Goal: Task Accomplishment & Management: Use online tool/utility

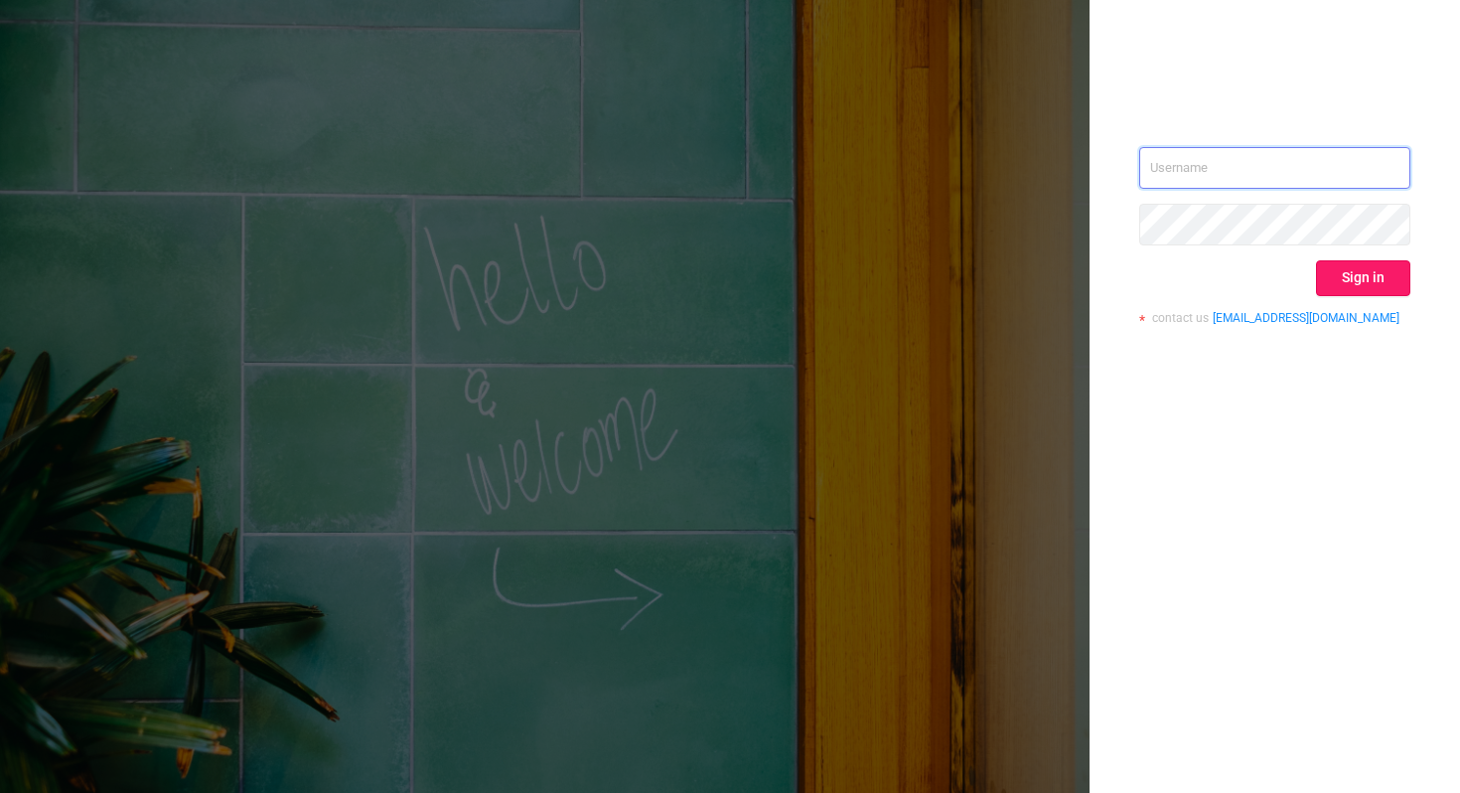
type input "[PERSON_NAME][EMAIL_ADDRESS][DOMAIN_NAME]"
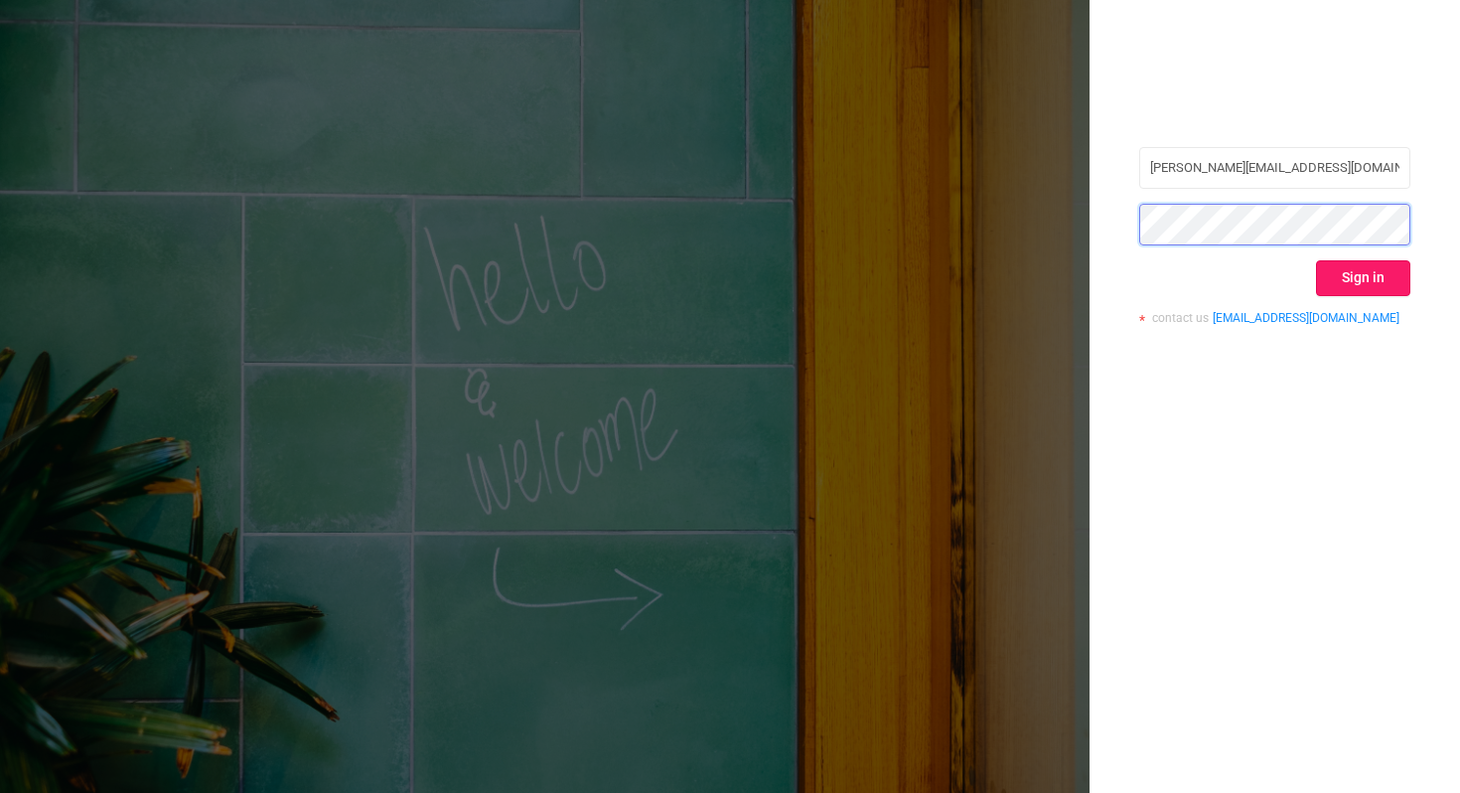
click at [1355, 268] on button "Sign in" at bounding box center [1363, 278] width 94 height 36
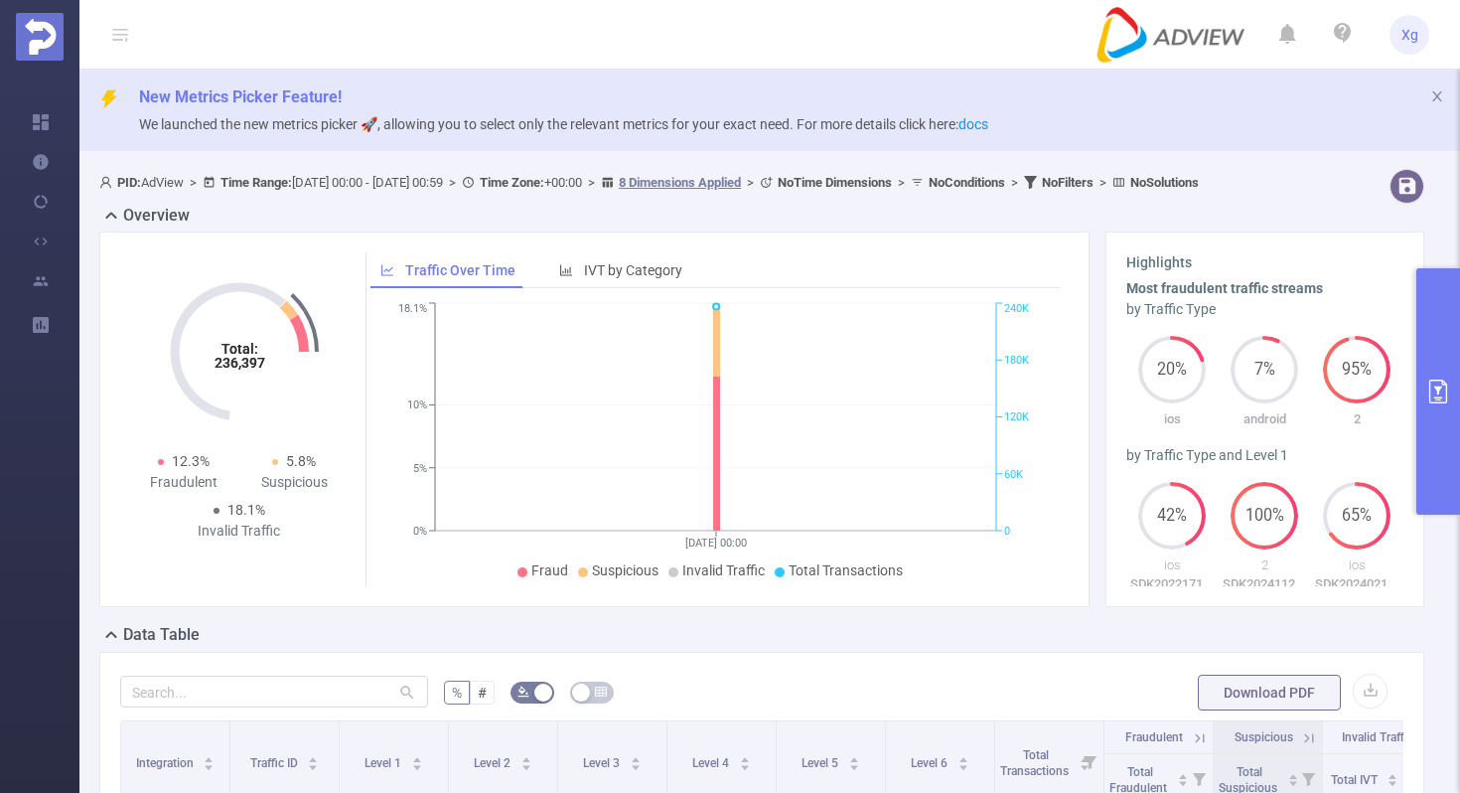
click at [1436, 385] on icon "primary" at bounding box center [1438, 391] width 18 height 24
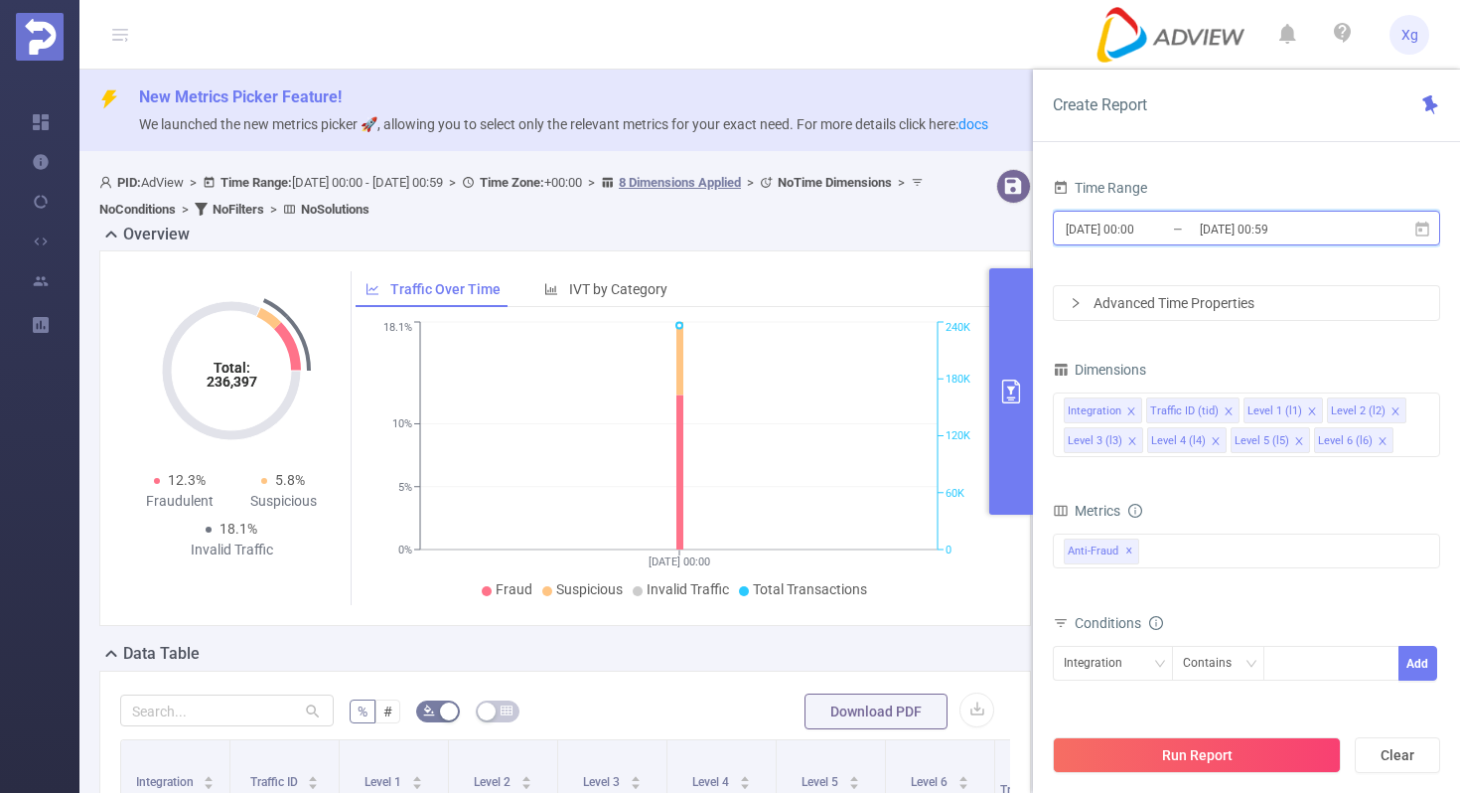
click at [1428, 232] on icon at bounding box center [1423, 228] width 14 height 15
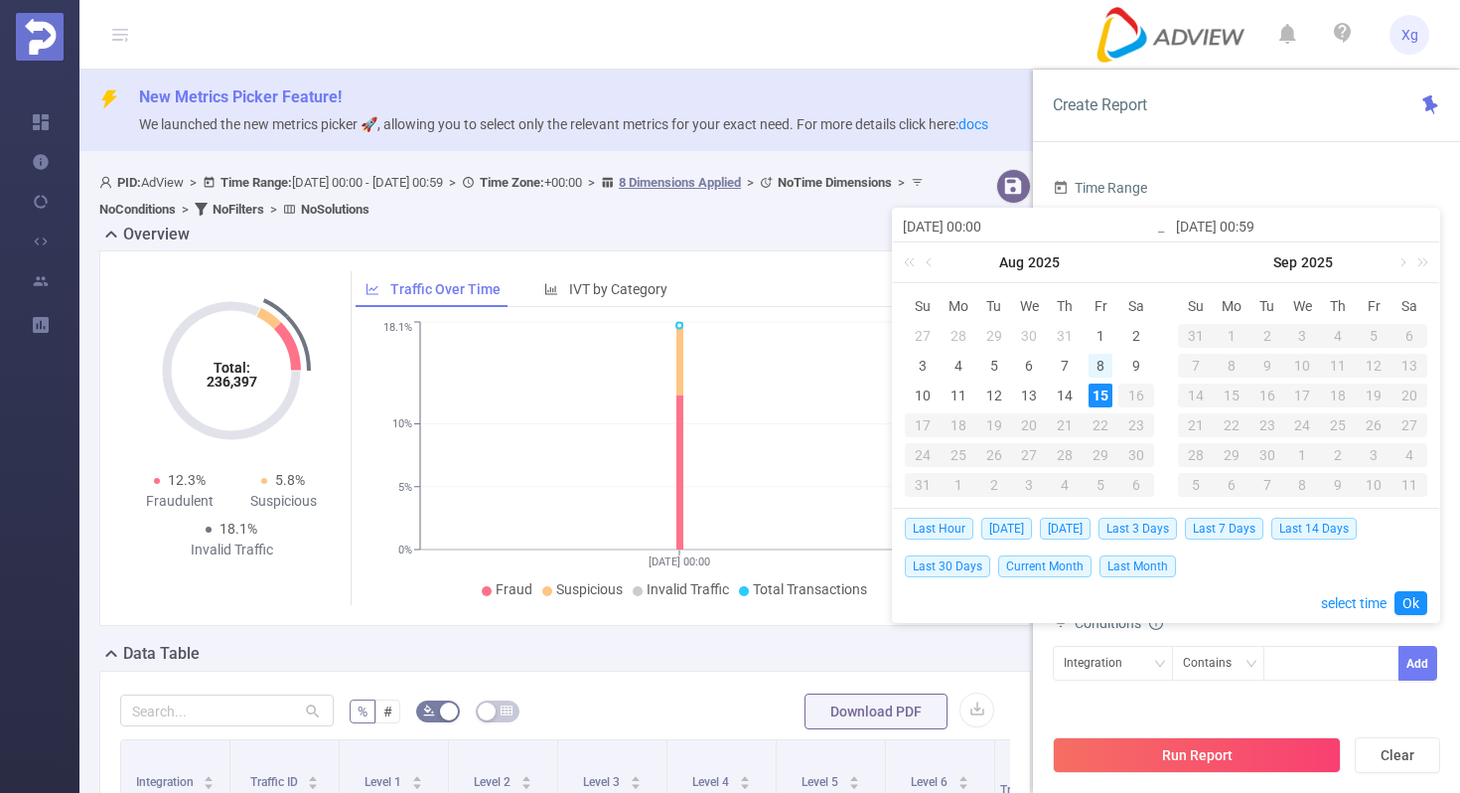
click at [1100, 364] on div "8" at bounding box center [1101, 366] width 24 height 24
click at [1062, 397] on div "14" at bounding box center [1065, 395] width 24 height 24
type input "[DATE] 00:00"
type input "[DATE] 00:59"
type input "[DATE] 00:00"
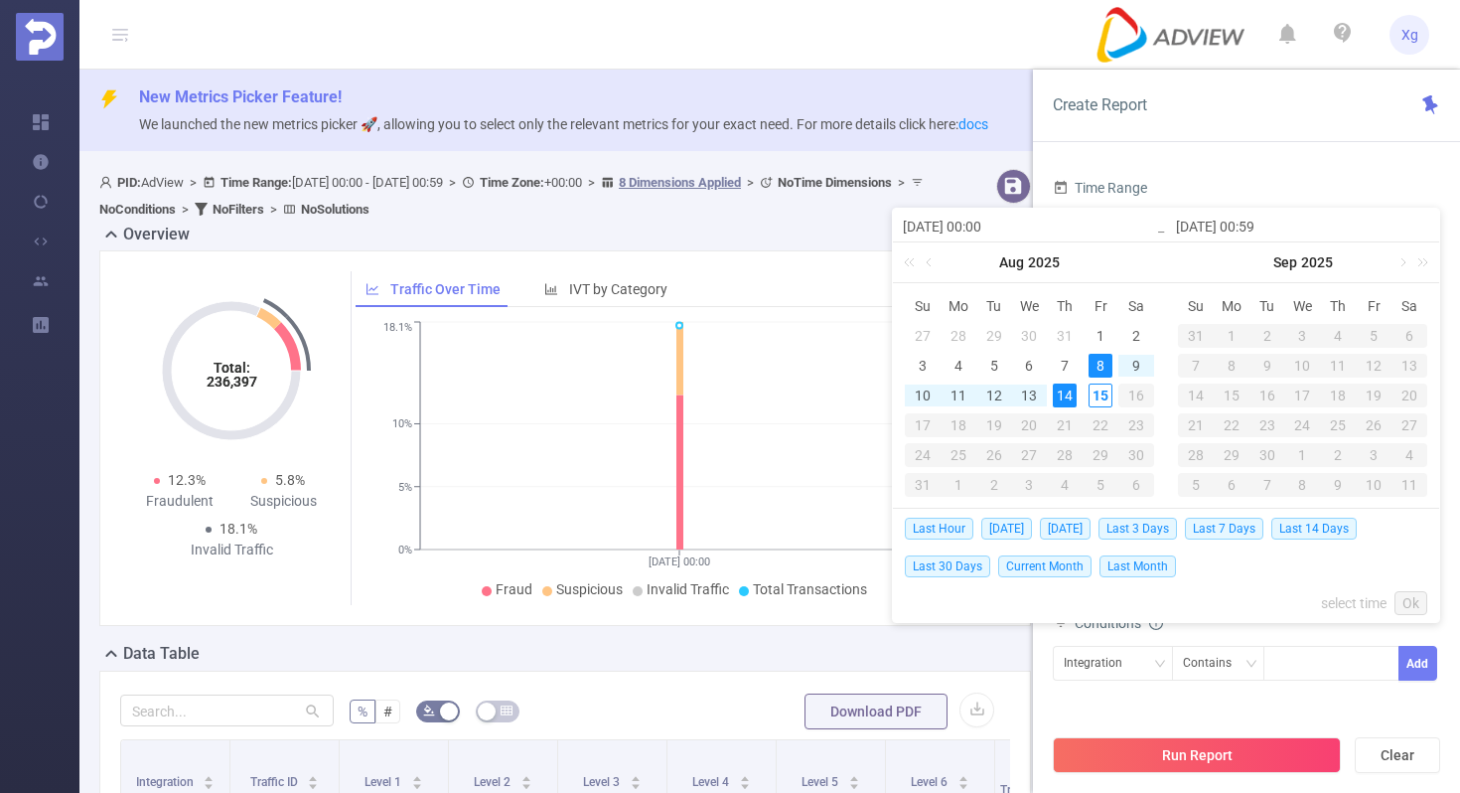
type input "[DATE] 00:59"
click at [1415, 601] on link "Ok" at bounding box center [1411, 603] width 33 height 24
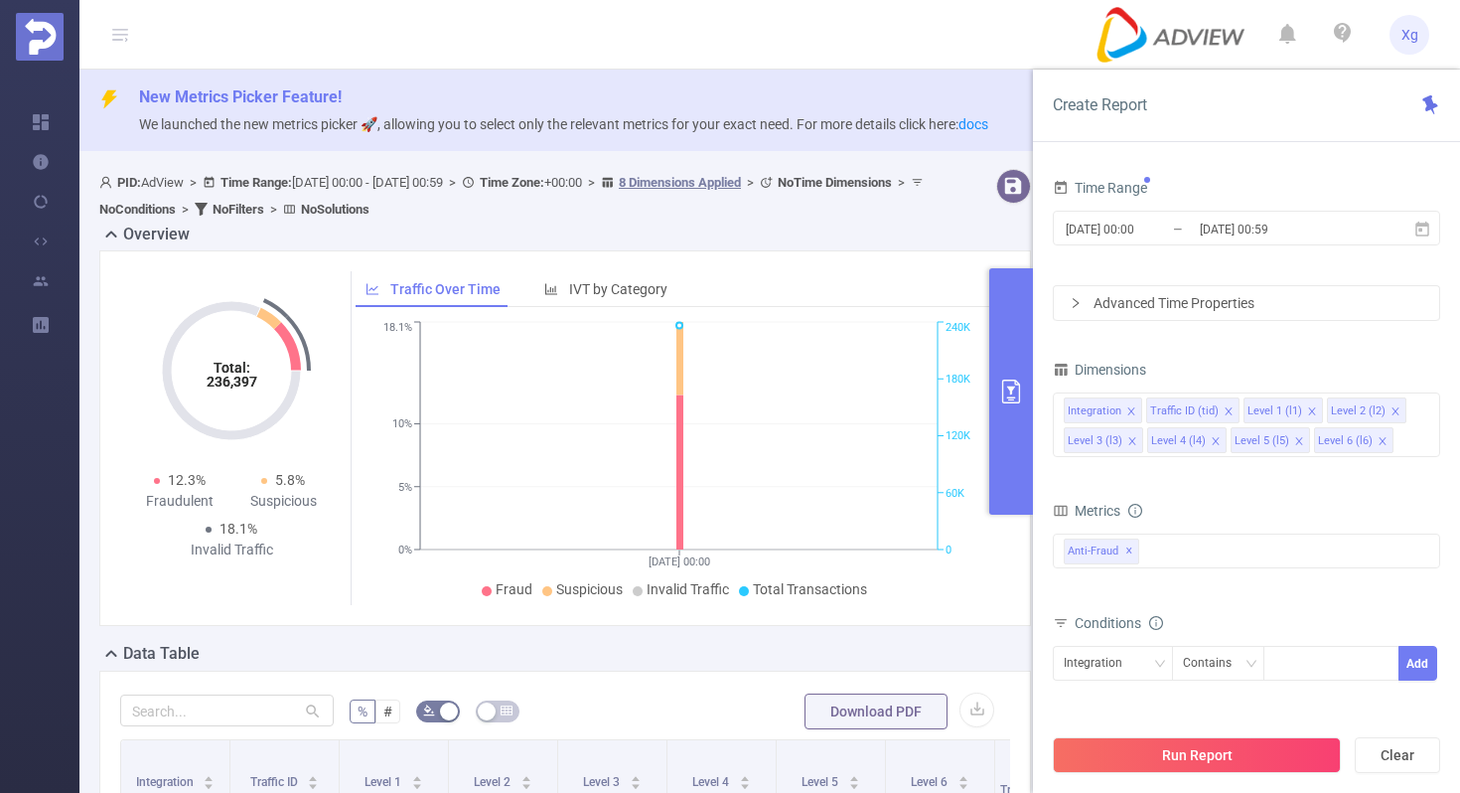
click at [1301, 337] on div "Time Range [DATE] 00:00 _ [DATE] 00:59 Advanced Time Properties Dimensions Inte…" at bounding box center [1246, 501] width 387 height 654
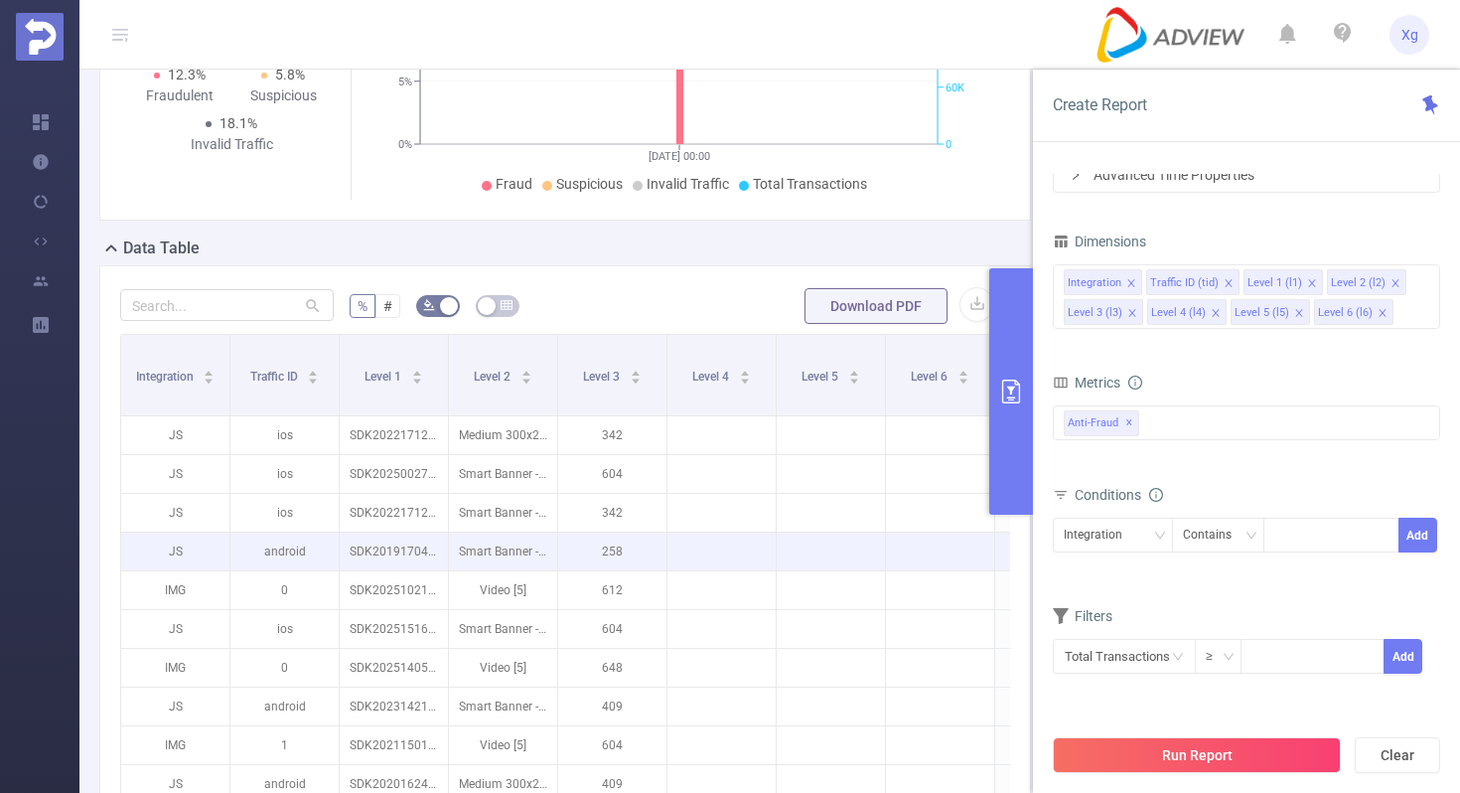
scroll to position [412, 0]
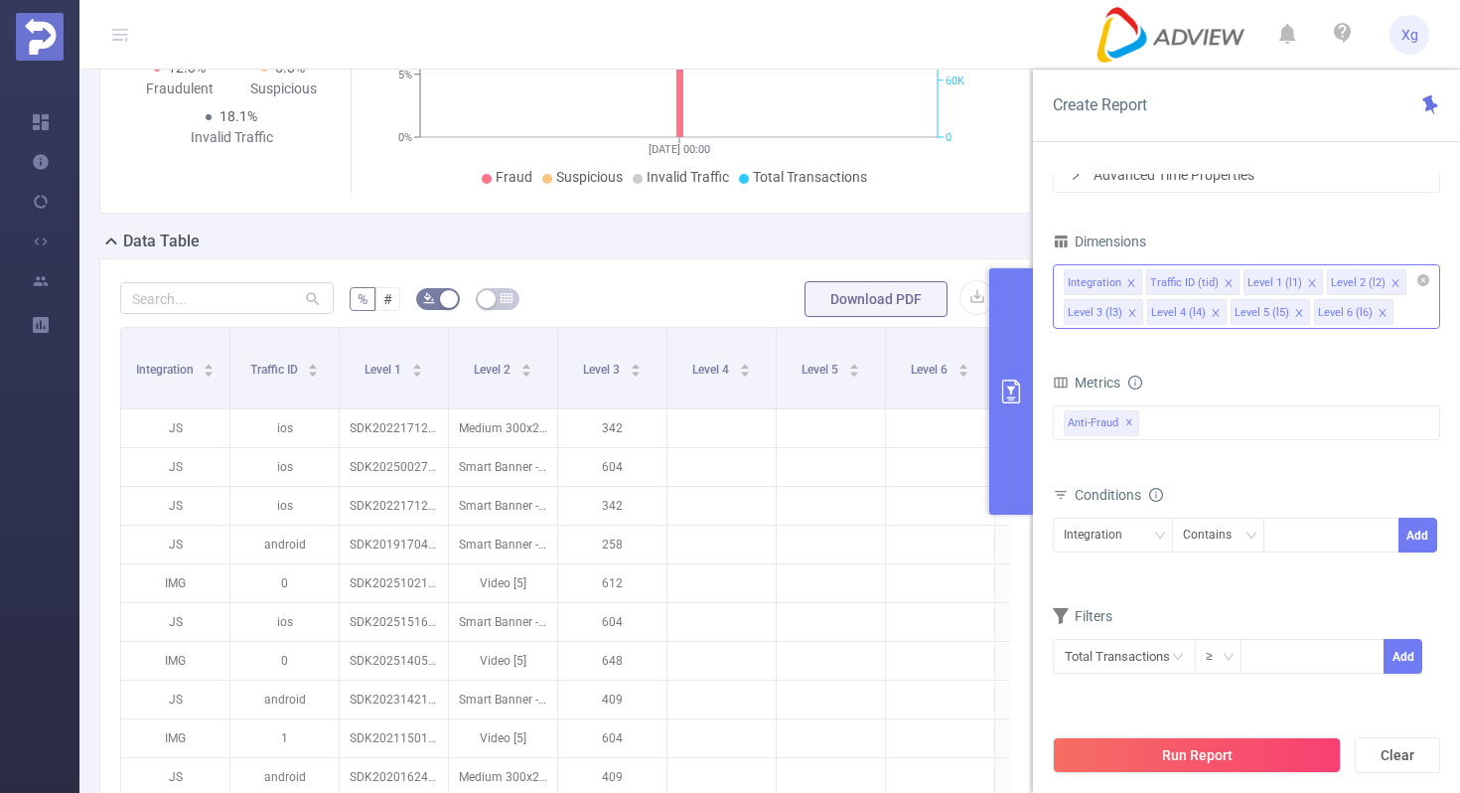
click at [1130, 285] on icon "icon: close" at bounding box center [1131, 283] width 10 height 10
click at [1142, 280] on icon "icon: close" at bounding box center [1145, 282] width 7 height 7
click at [1212, 279] on icon "icon: close" at bounding box center [1215, 282] width 7 height 7
click at [1213, 280] on icon "icon: close" at bounding box center [1216, 283] width 10 height 10
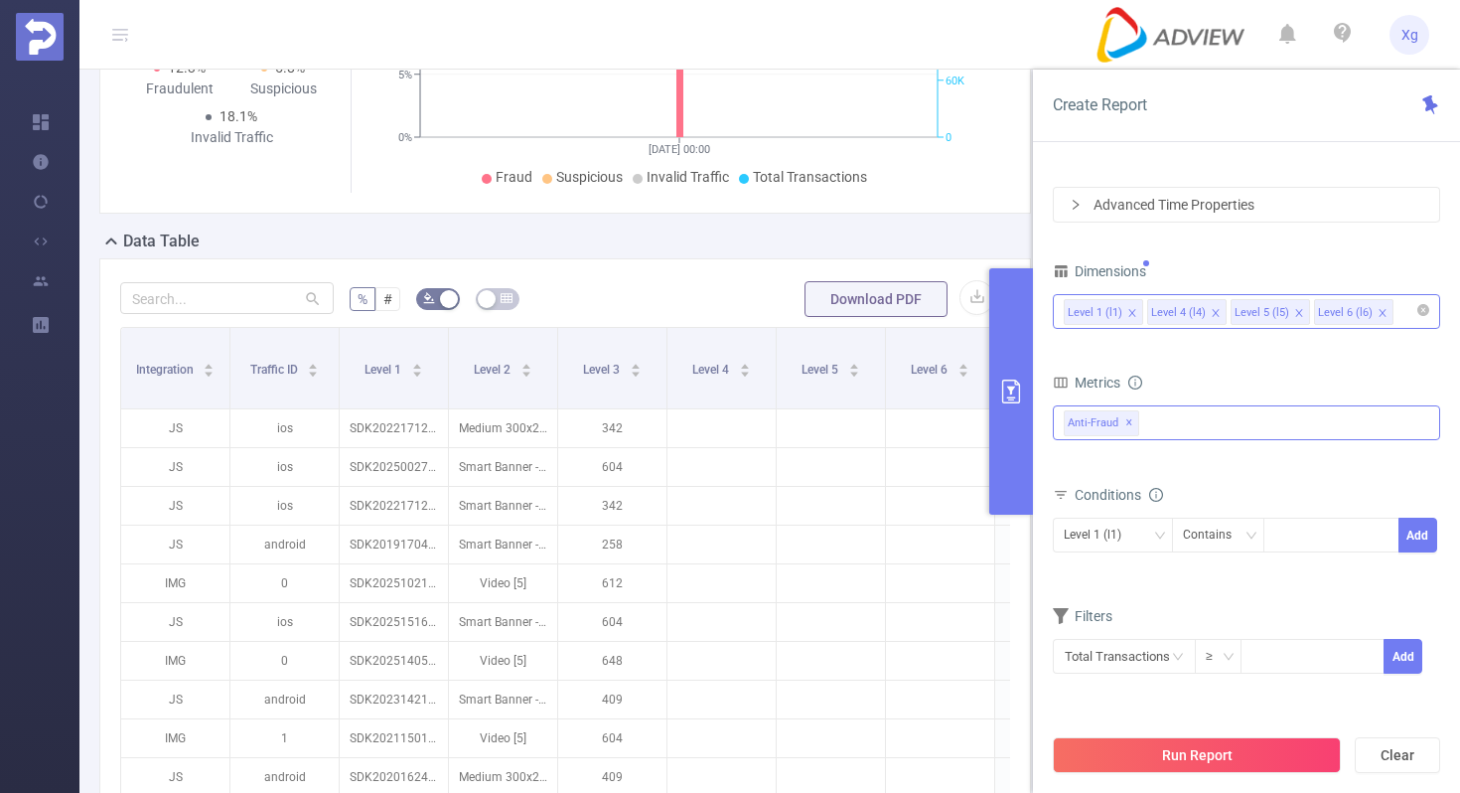
click at [1178, 419] on div "Anti-Fraud ✕" at bounding box center [1246, 422] width 387 height 35
click at [1087, 466] on span at bounding box center [1086, 466] width 16 height 16
click at [1247, 502] on div "Conditions" at bounding box center [1246, 497] width 387 height 33
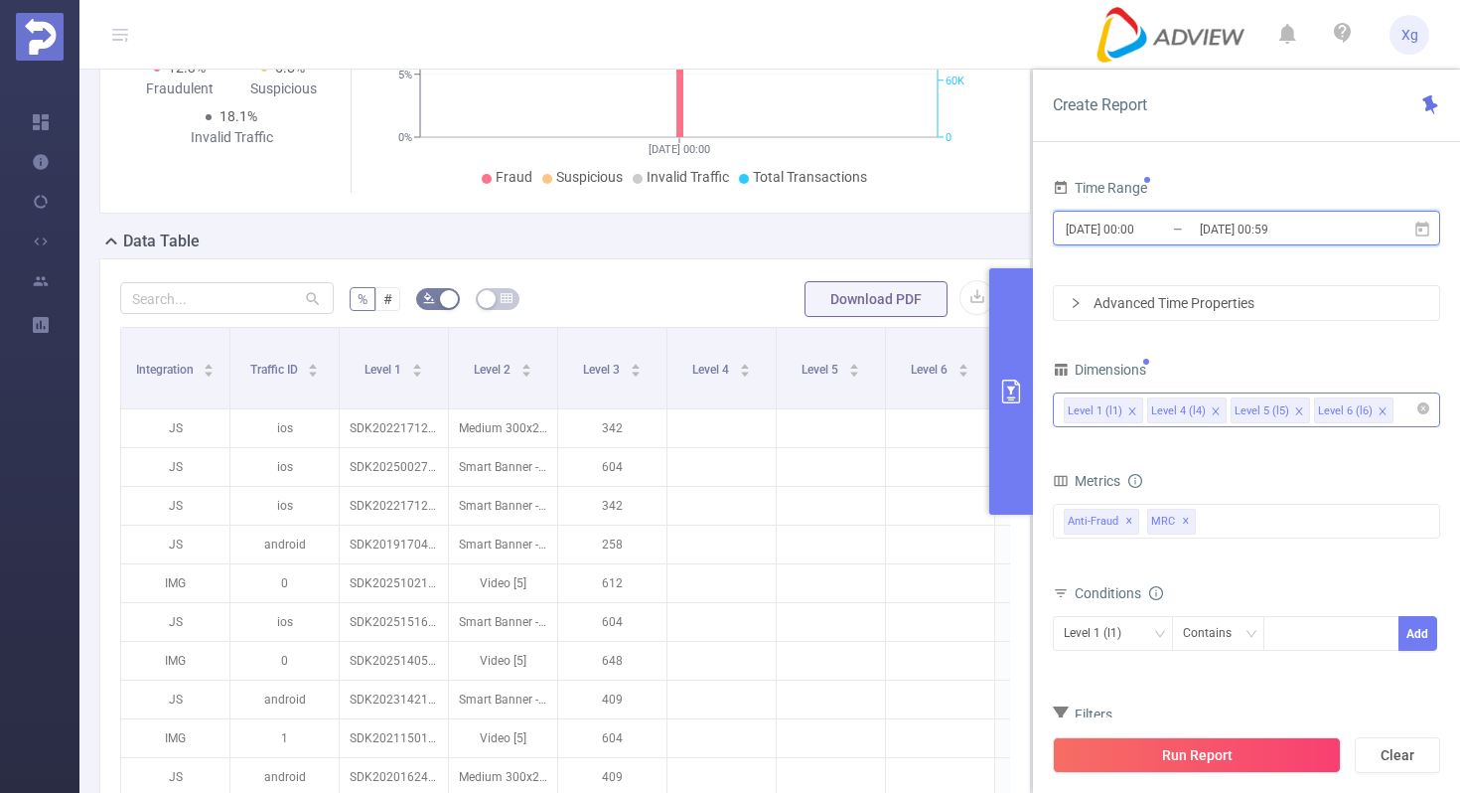
click at [1425, 234] on icon at bounding box center [1423, 228] width 14 height 15
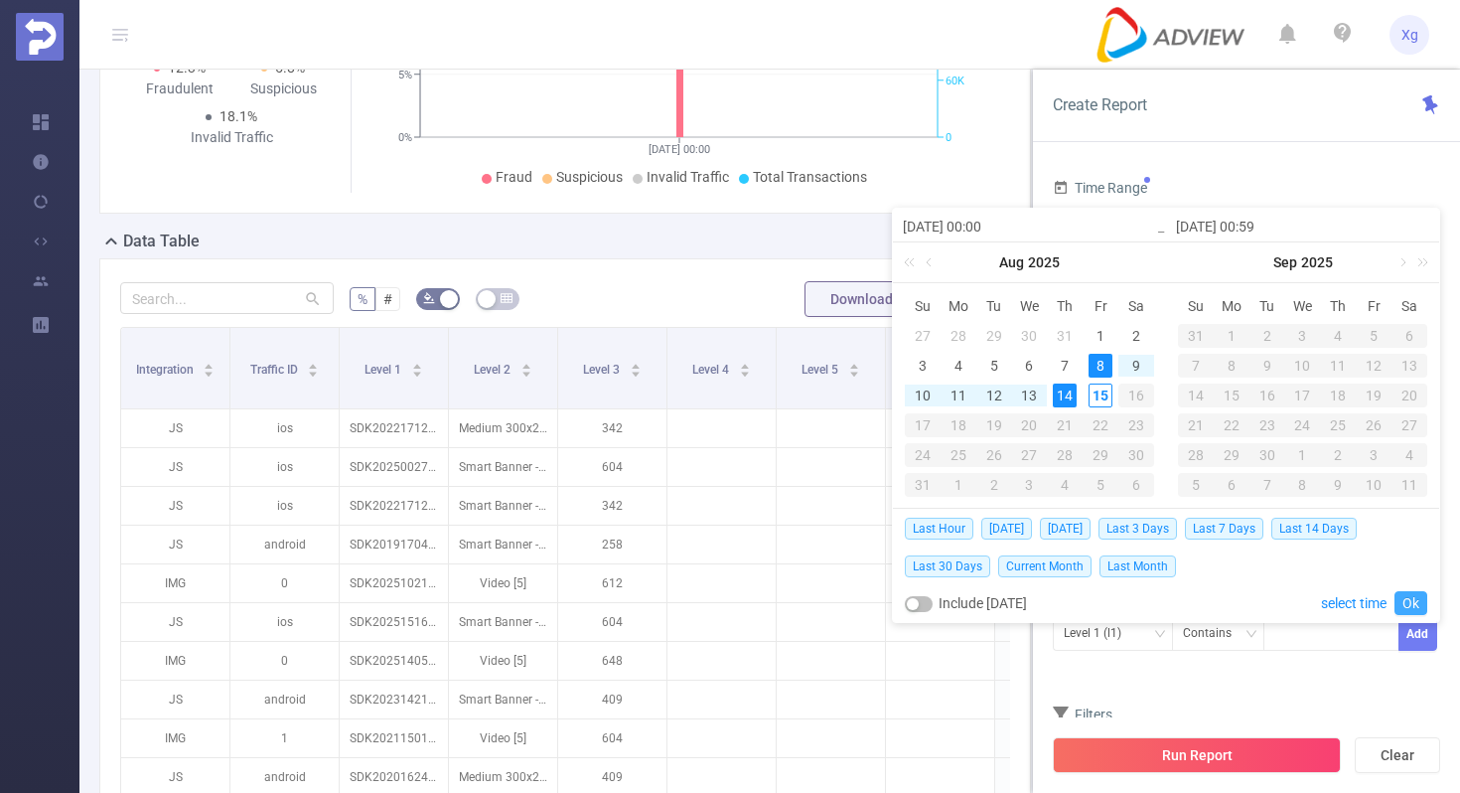
click at [1417, 593] on link "Ok" at bounding box center [1411, 603] width 33 height 24
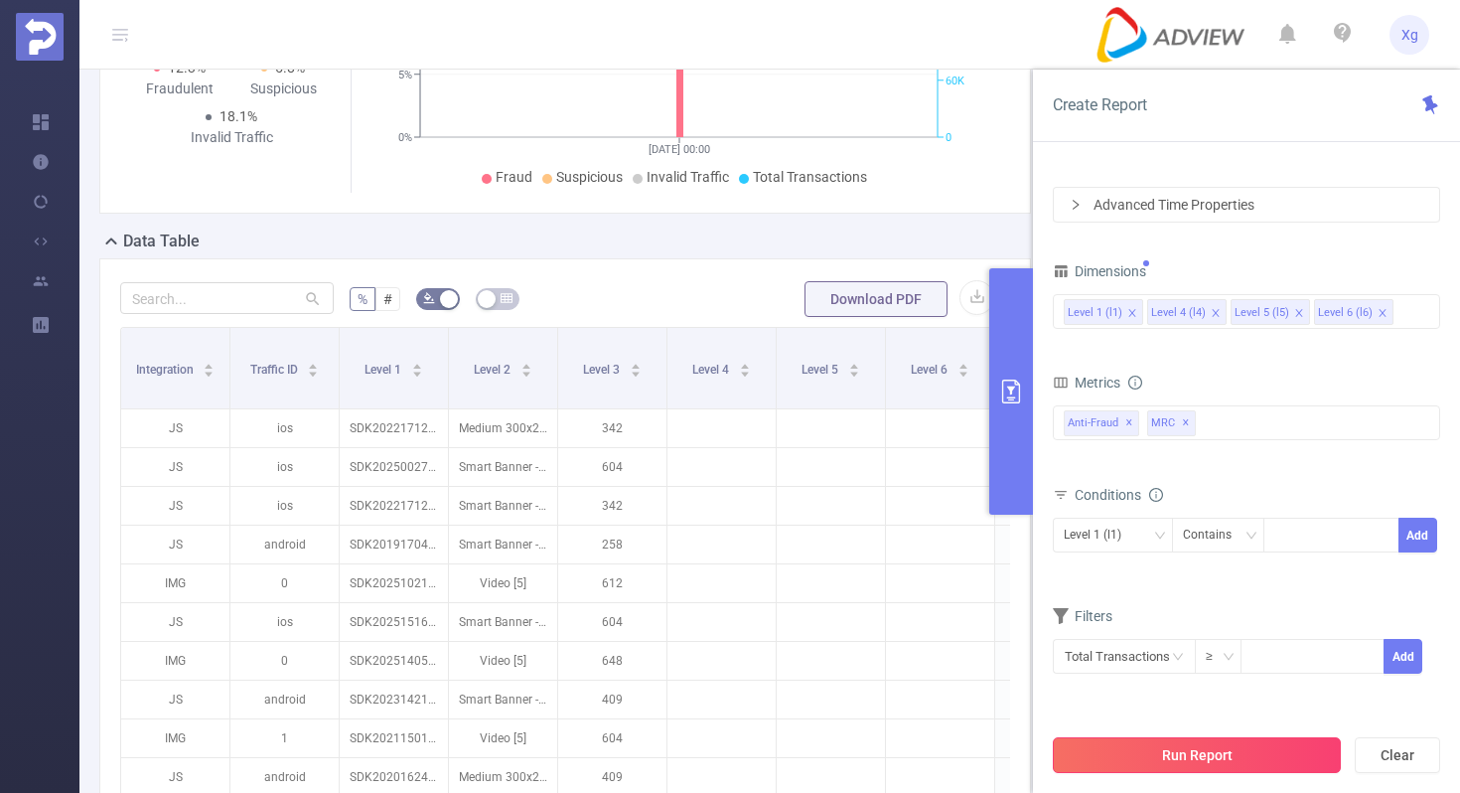
click at [1169, 757] on button "Run Report" at bounding box center [1197, 755] width 288 height 36
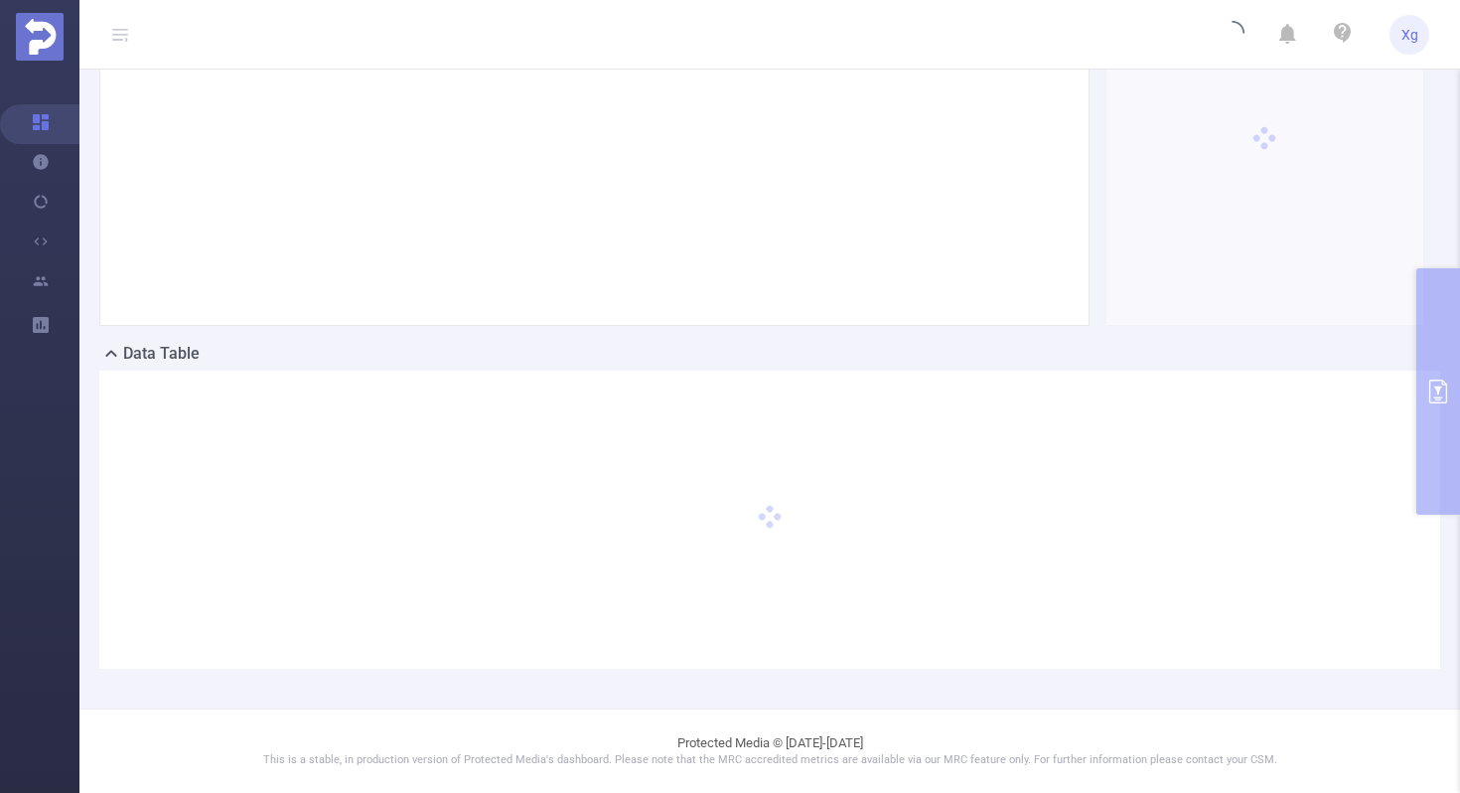
scroll to position [299, 0]
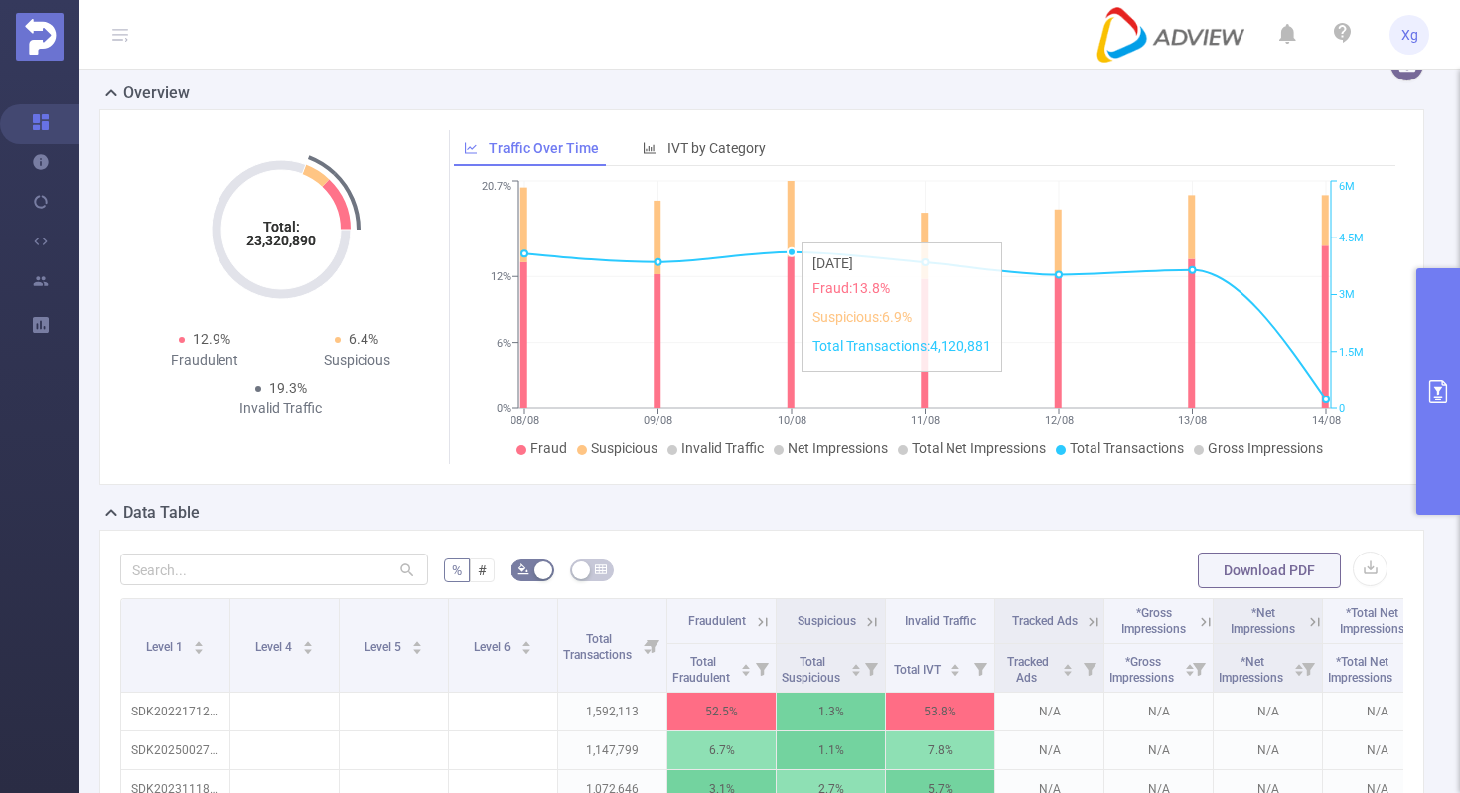
scroll to position [98, 0]
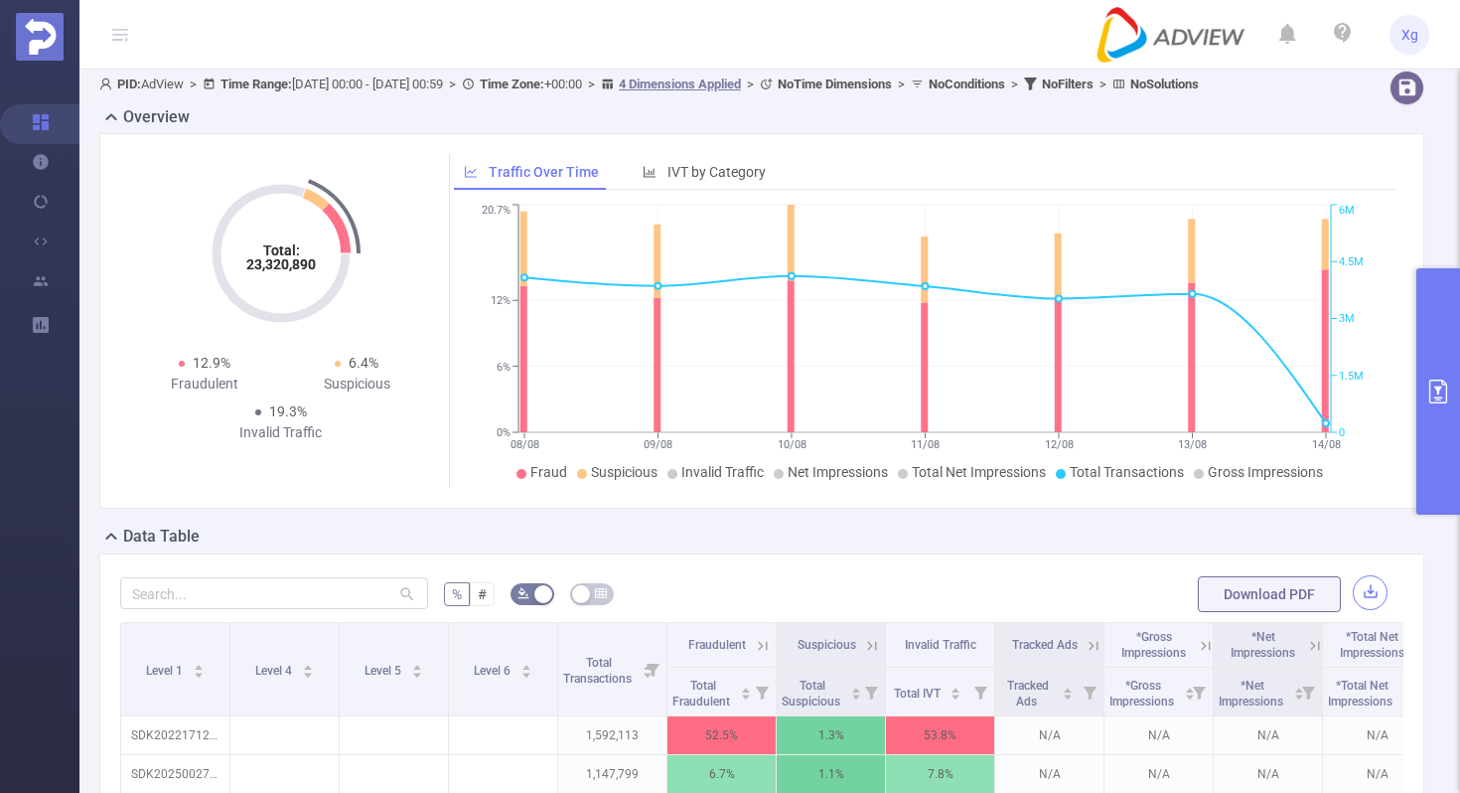
click at [1368, 597] on button "button" at bounding box center [1370, 592] width 35 height 35
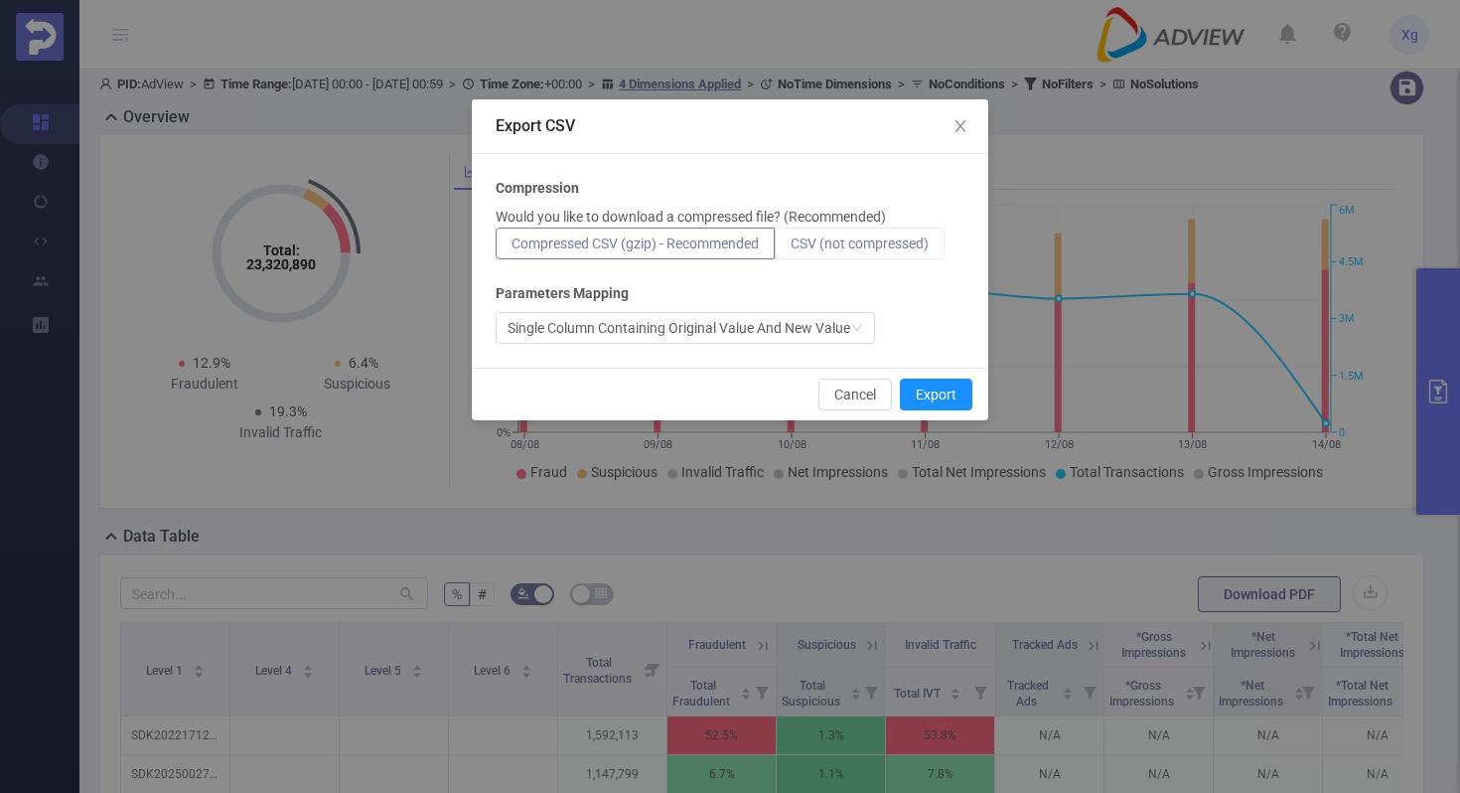
click at [882, 246] on span "CSV (not compressed)" at bounding box center [860, 243] width 138 height 16
click at [791, 248] on input "CSV (not compressed)" at bounding box center [791, 248] width 0 height 0
click at [937, 379] on button "Export" at bounding box center [936, 394] width 73 height 32
